Goal: Information Seeking & Learning: Learn about a topic

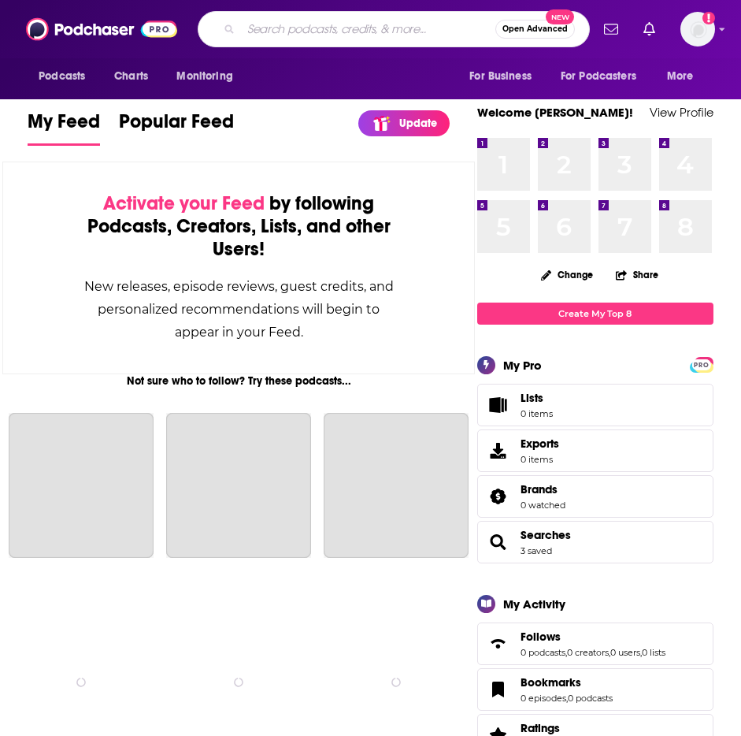
click at [273, 24] on input "Search podcasts, credits, & more..." at bounding box center [368, 29] width 254 height 25
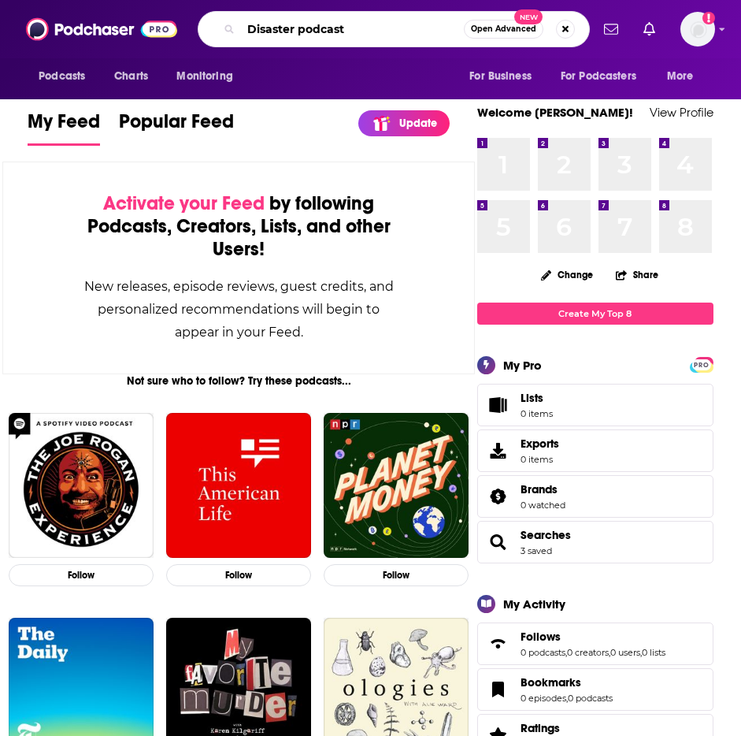
type input "Disaster podcast"
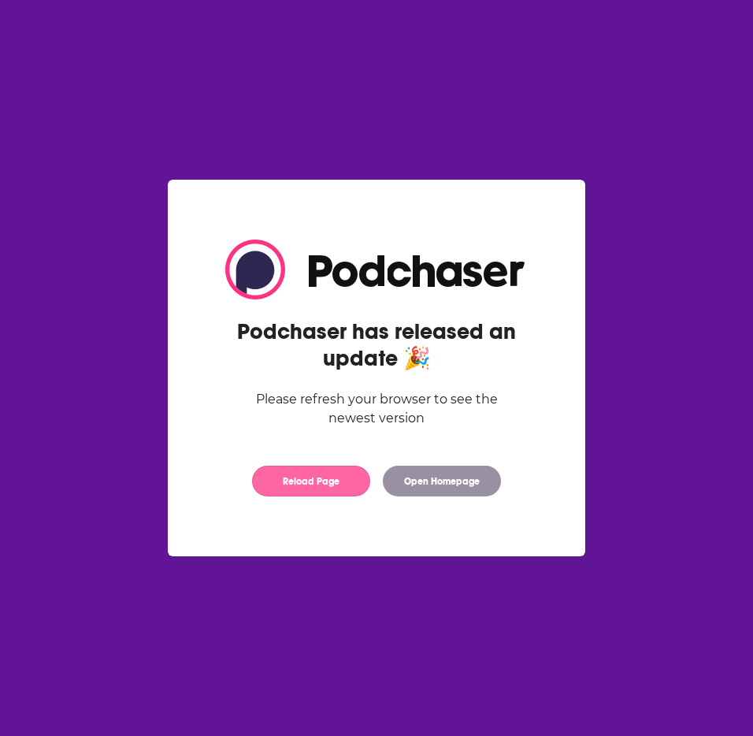
click at [307, 481] on button "Reload Page" at bounding box center [311, 480] width 118 height 31
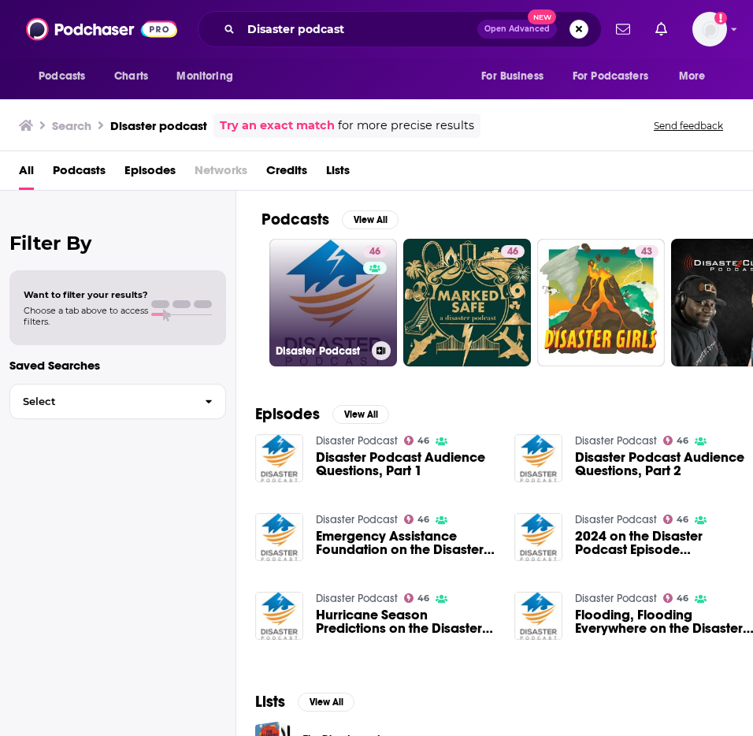
click at [303, 329] on link "46 Disaster Podcast" at bounding box center [333, 303] width 128 height 128
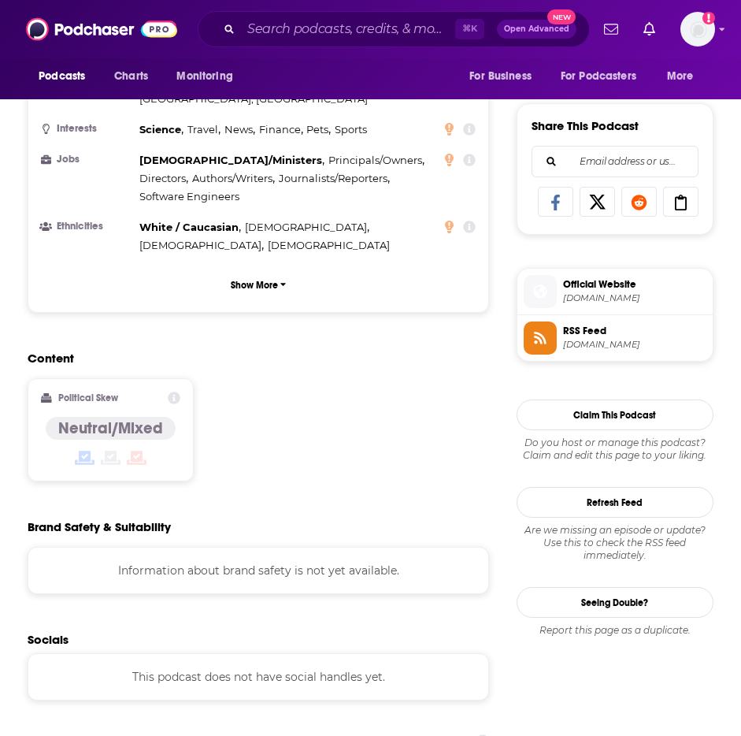
scroll to position [1214, 0]
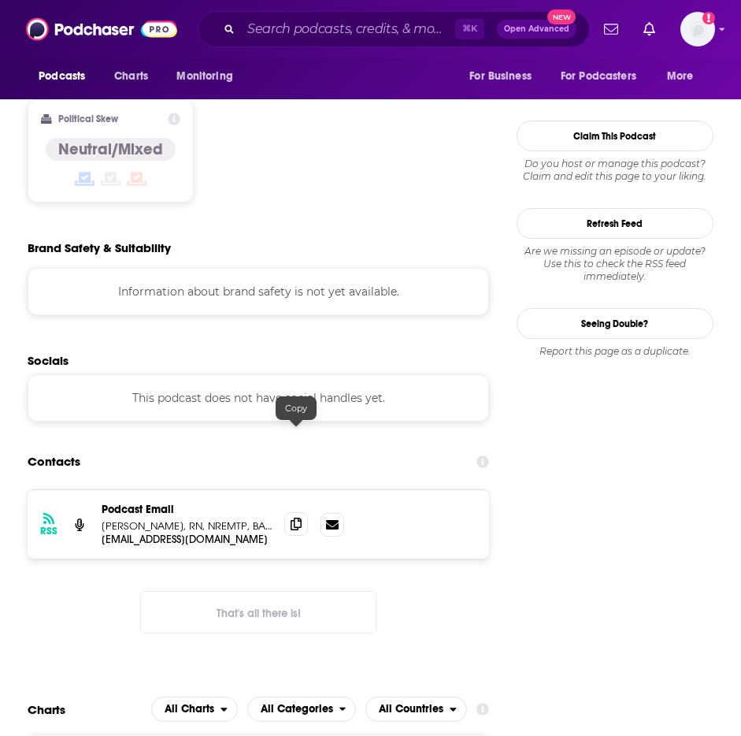
click at [291, 517] on icon at bounding box center [296, 523] width 11 height 13
